Goal: Information Seeking & Learning: Find specific fact

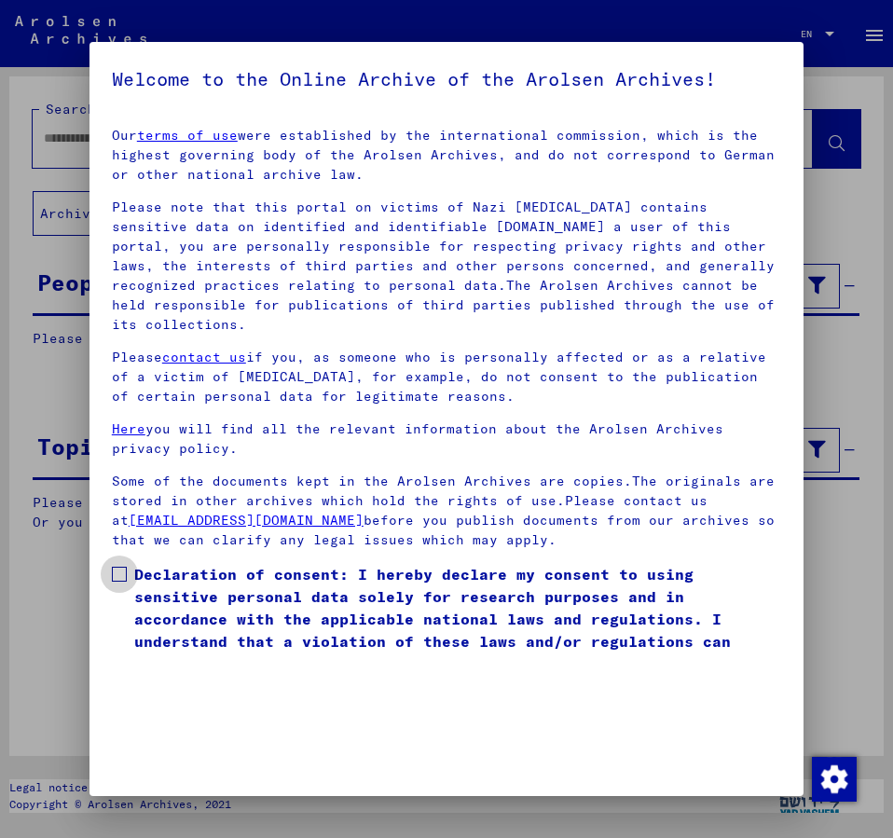
click at [117, 567] on span at bounding box center [119, 574] width 15 height 15
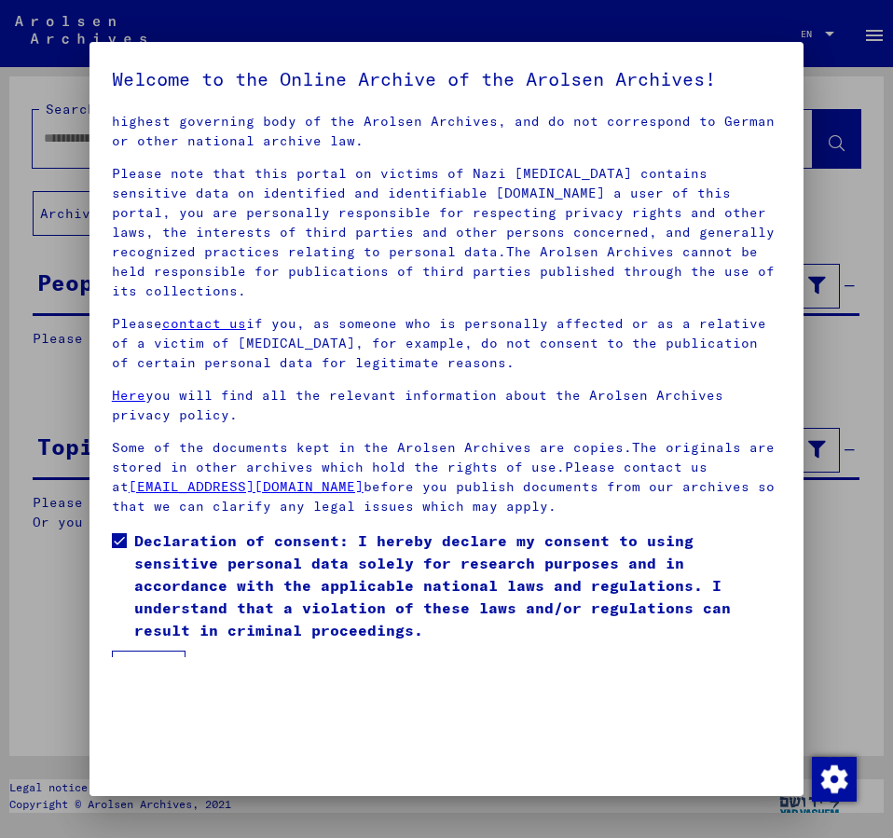
scroll to position [52, 0]
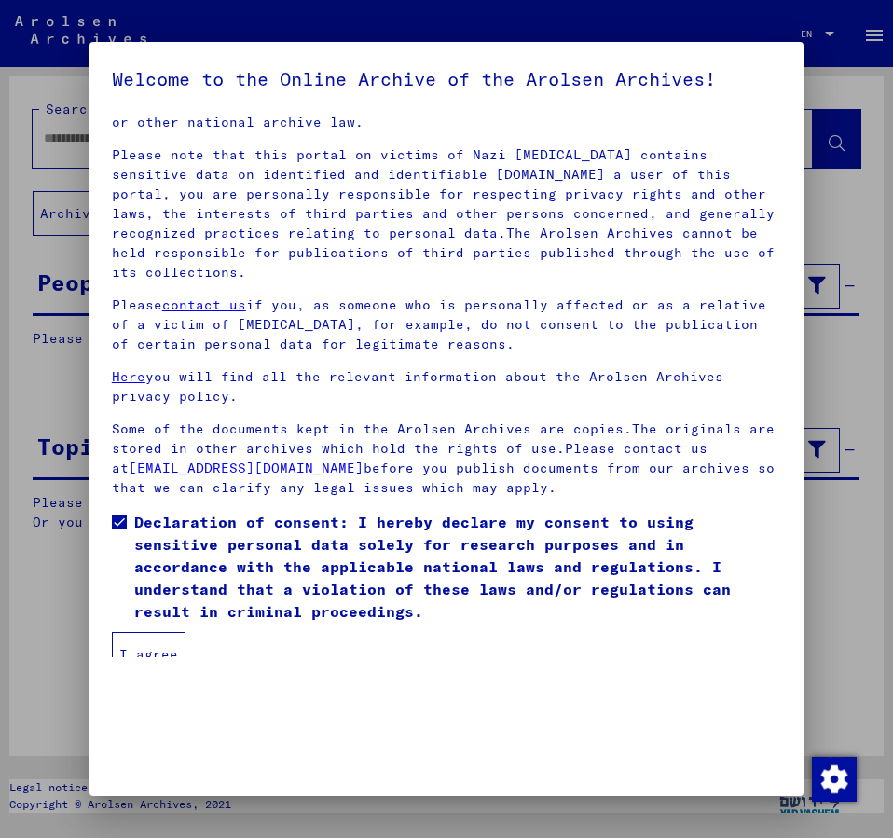
click at [159, 632] on button "I agree" at bounding box center [149, 654] width 74 height 45
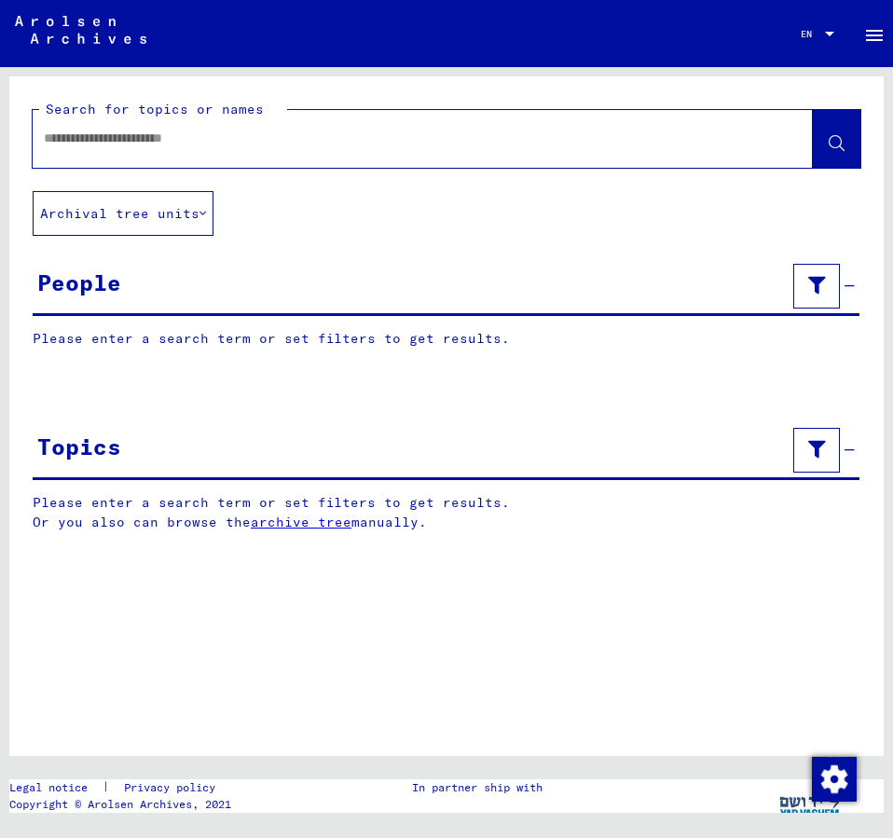
click at [91, 142] on input "text" at bounding box center [406, 139] width 725 height 20
type input "**********"
click at [833, 141] on icon at bounding box center [837, 144] width 16 height 16
drag, startPoint x: 79, startPoint y: 155, endPoint x: 76, endPoint y: 143, distance: 12.4
click at [77, 154] on div at bounding box center [401, 138] width 736 height 42
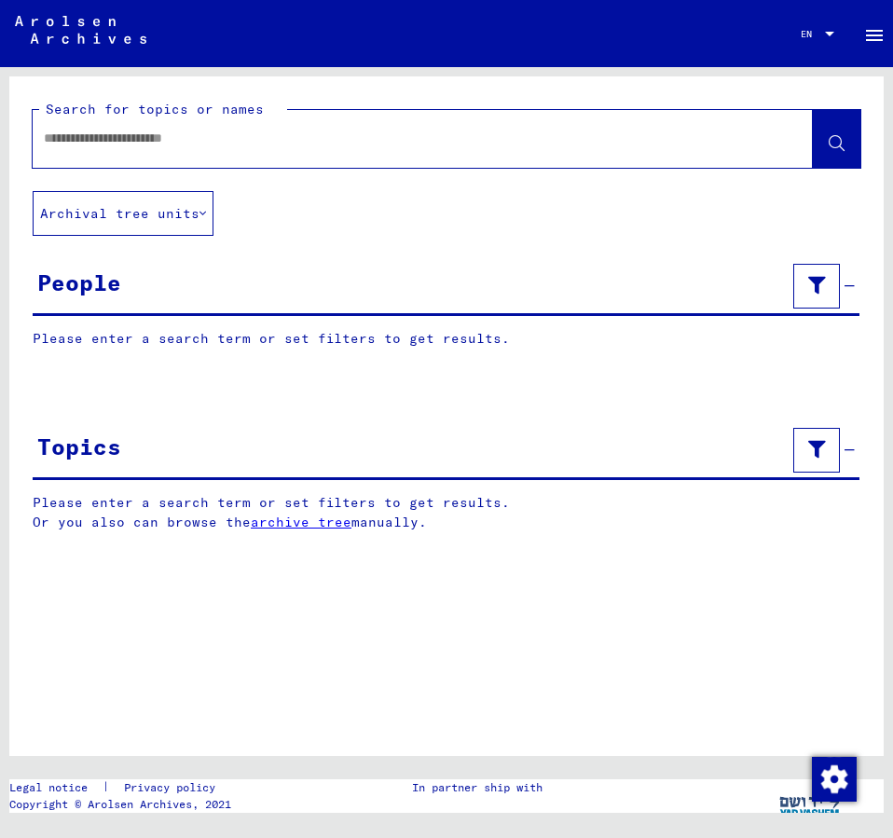
click at [75, 140] on input "text" at bounding box center [406, 139] width 725 height 20
type input "**********"
click at [839, 136] on span at bounding box center [837, 141] width 16 height 20
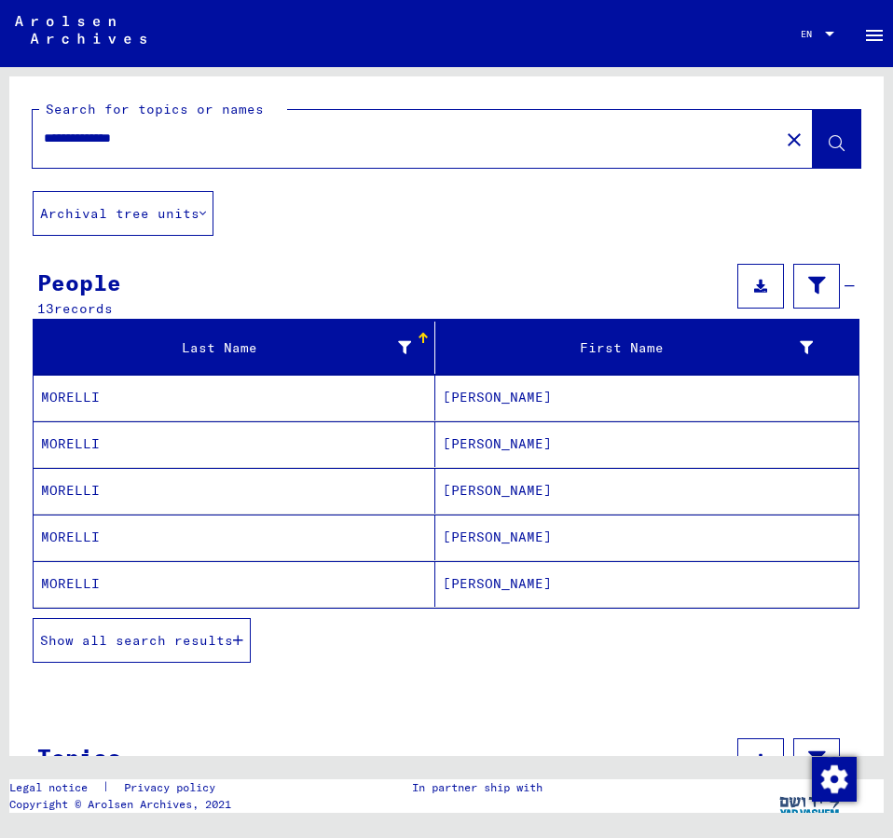
click at [466, 392] on mat-cell "[PERSON_NAME]" at bounding box center [646, 398] width 423 height 46
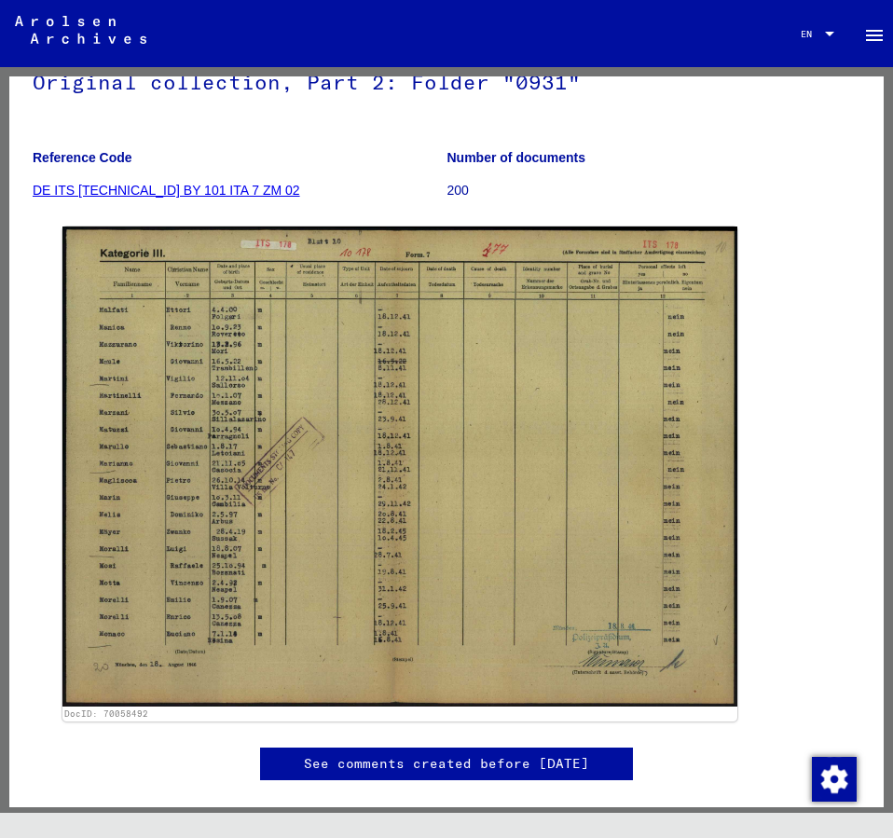
scroll to position [201, 0]
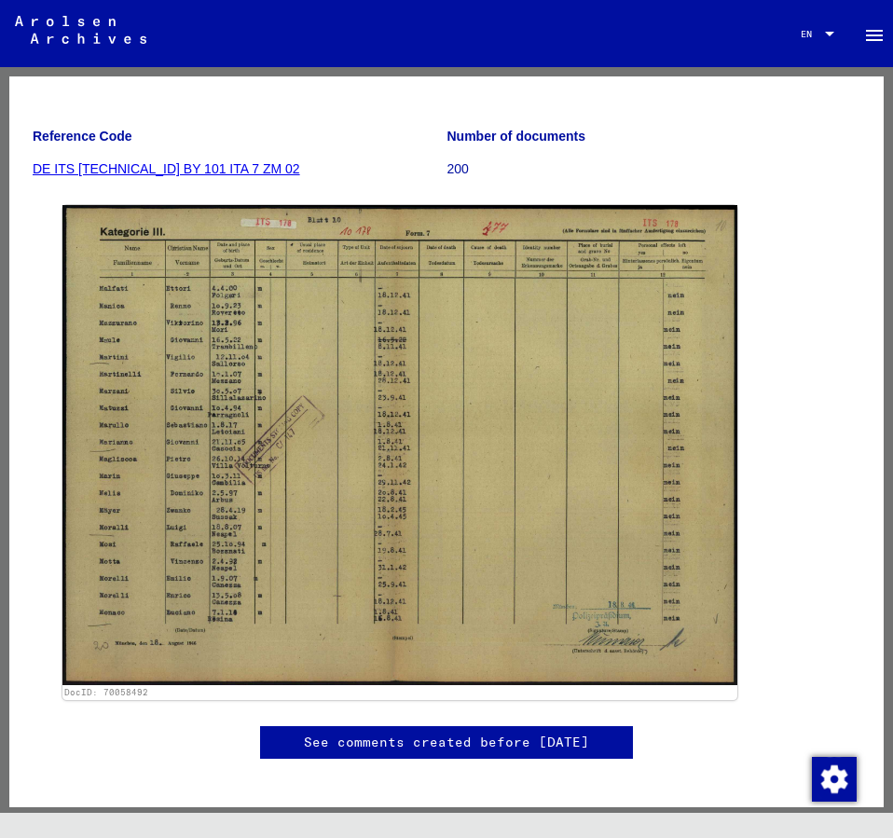
click at [811, 388] on div "DocID: 70058492" at bounding box center [446, 453] width 783 height 510
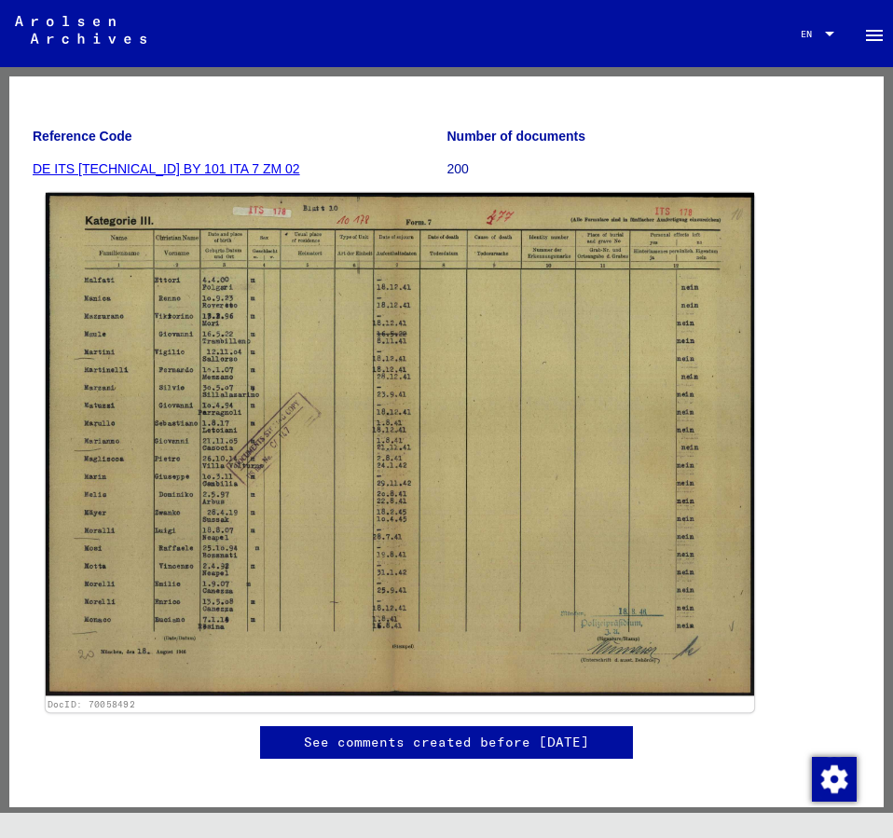
click at [684, 408] on img at bounding box center [400, 445] width 709 height 504
